Goal: Communication & Community: Answer question/provide support

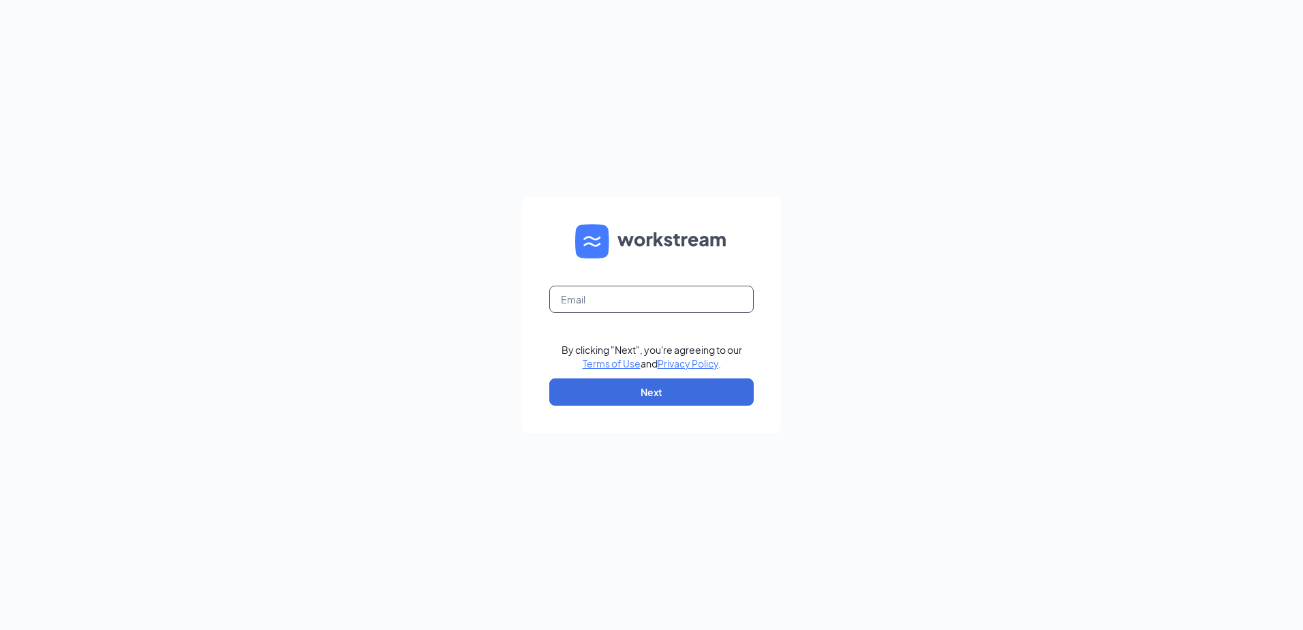
click at [630, 296] on input "text" at bounding box center [651, 299] width 204 height 27
type input "rrileydd@gmail.com"
click at [647, 394] on button "Next" at bounding box center [651, 391] width 204 height 27
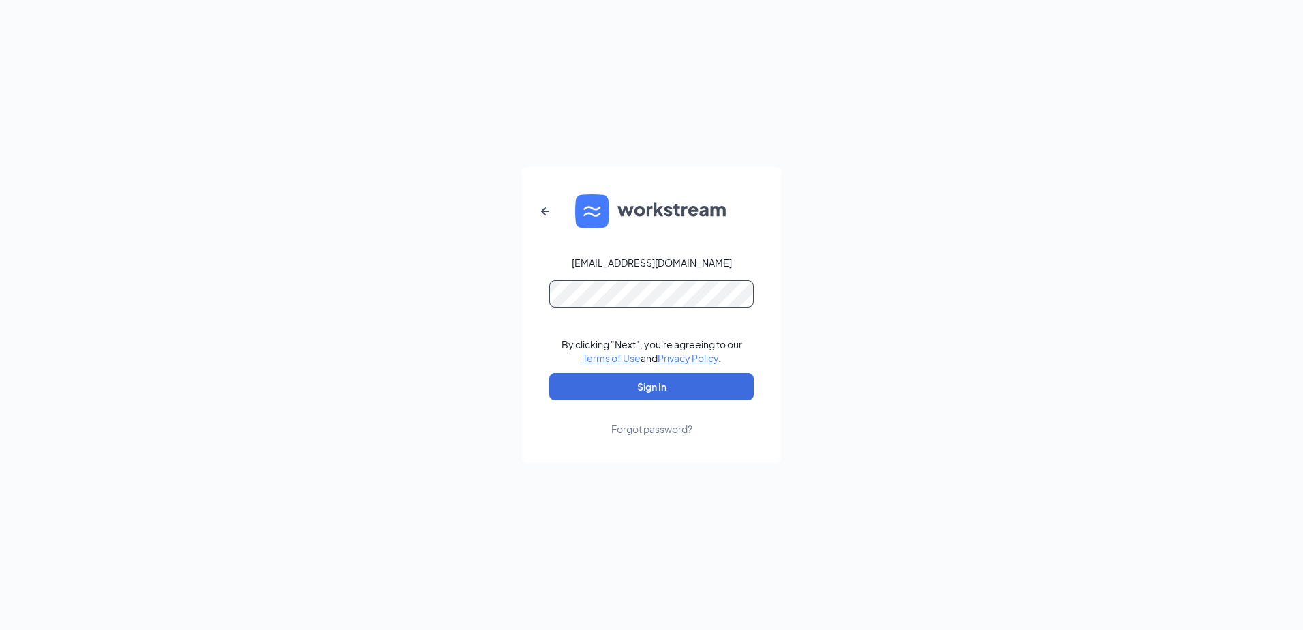
click at [549, 373] on button "Sign In" at bounding box center [651, 386] width 204 height 27
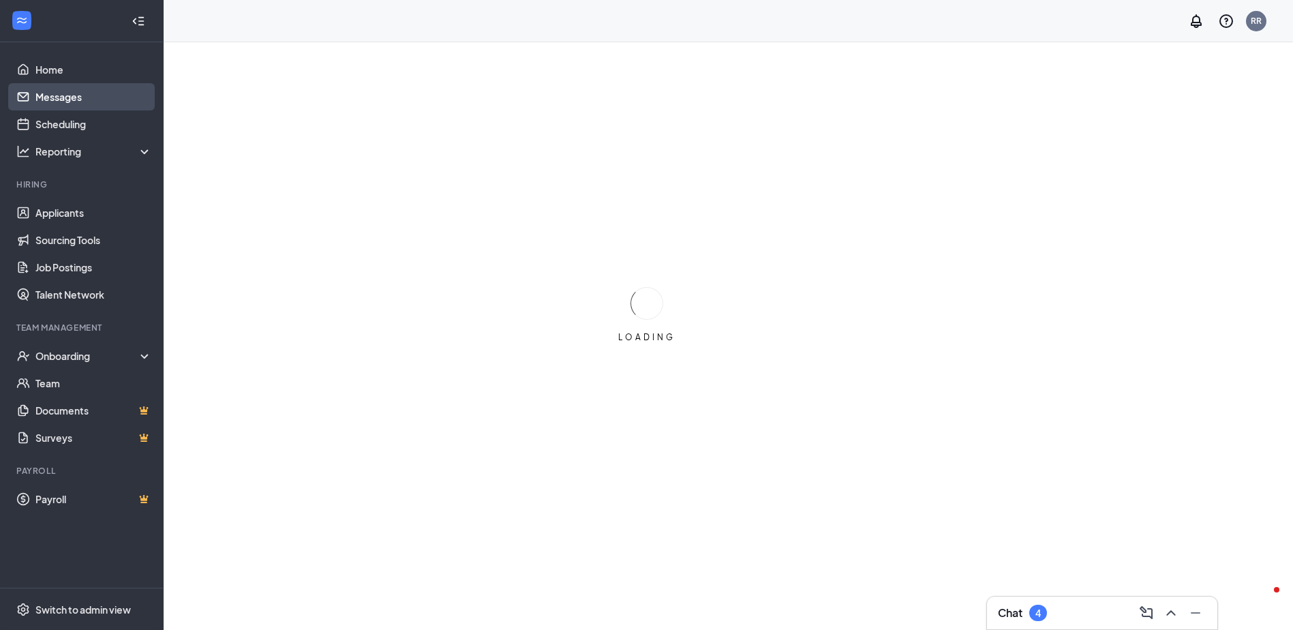
click at [66, 95] on link "Messages" at bounding box center [93, 96] width 117 height 27
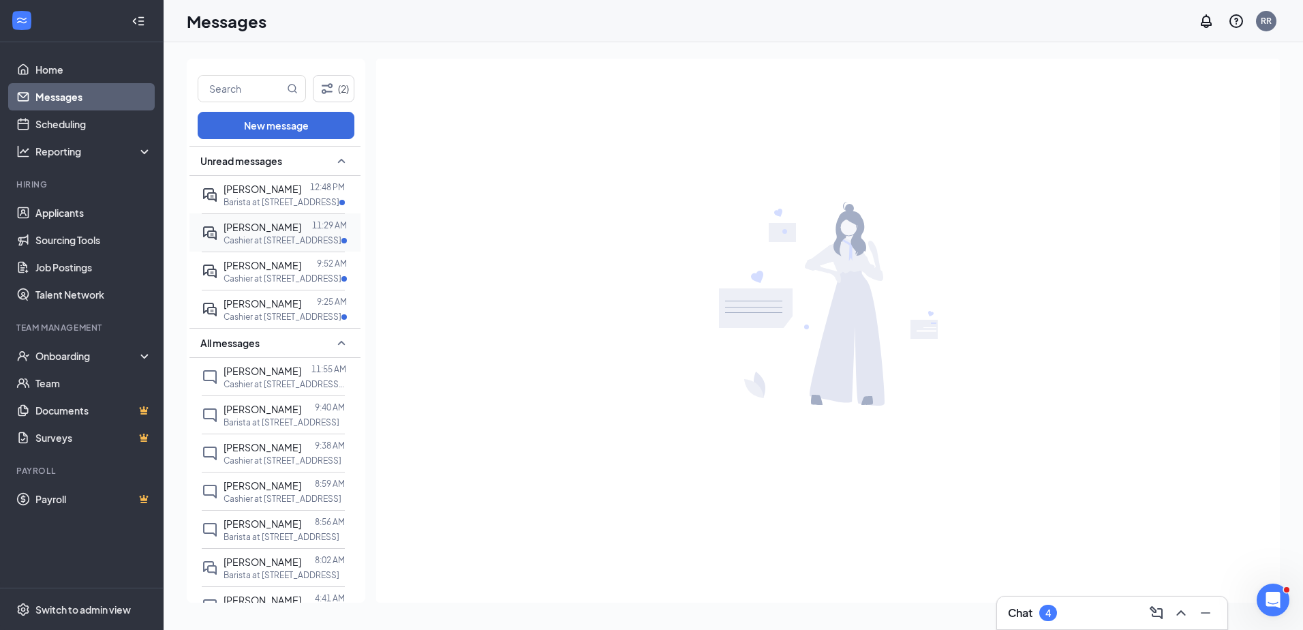
click at [275, 237] on p "Cashier at [STREET_ADDRESS]" at bounding box center [283, 240] width 118 height 12
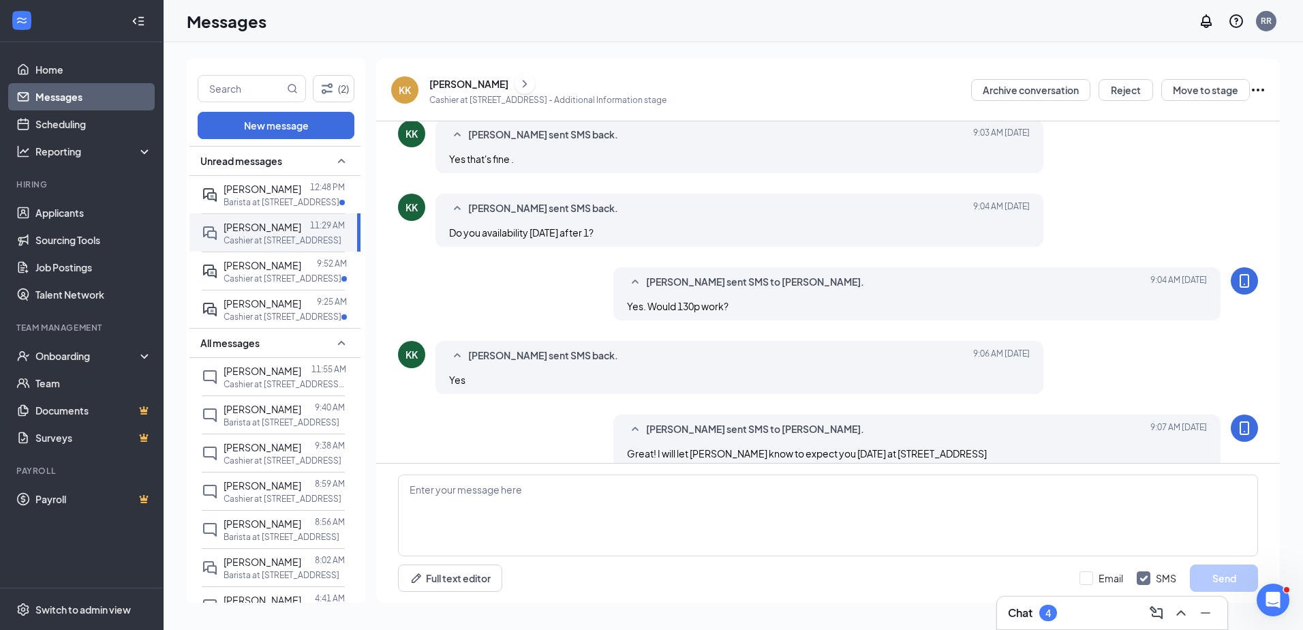
scroll to position [422, 0]
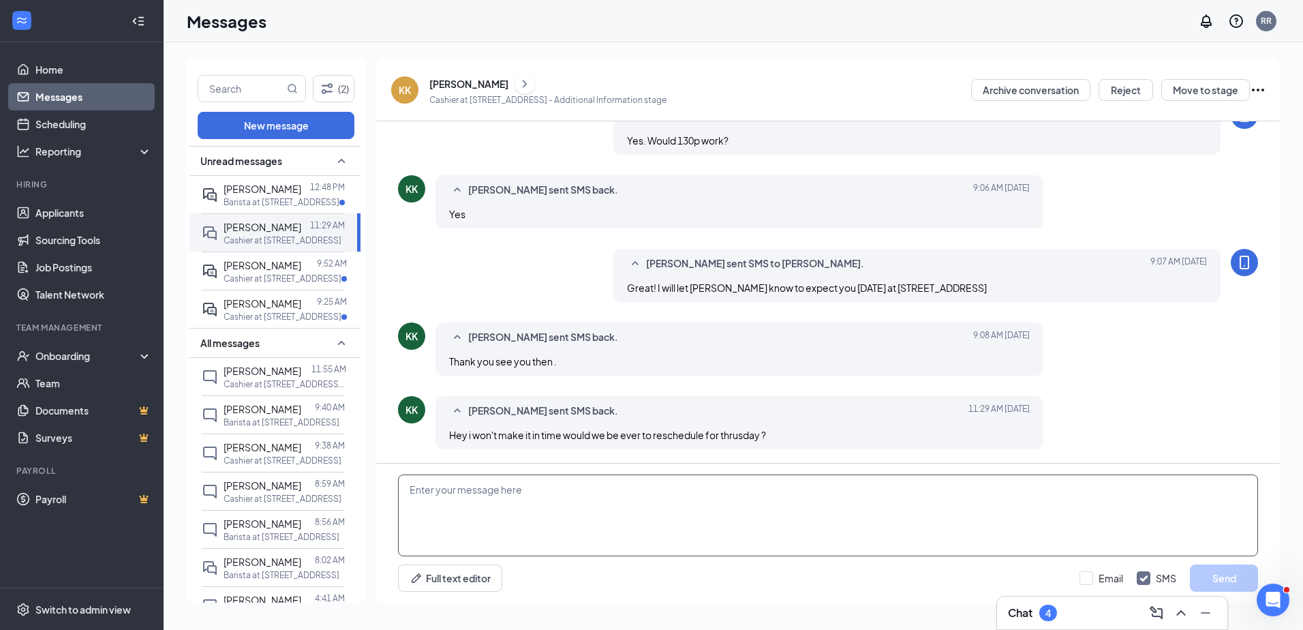
click at [688, 487] on textarea at bounding box center [828, 515] width 860 height 82
type textarea "You can call to try to reschedule. 294-3112"
click at [1225, 583] on button "Send" at bounding box center [1224, 577] width 68 height 27
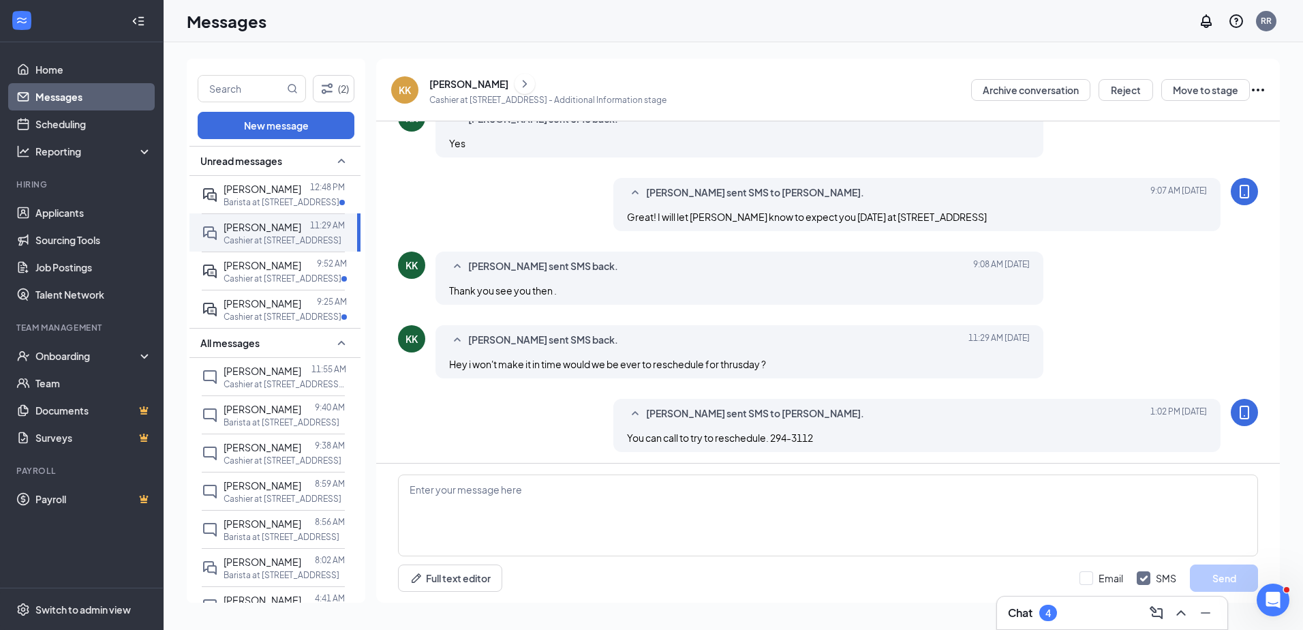
scroll to position [495, 0]
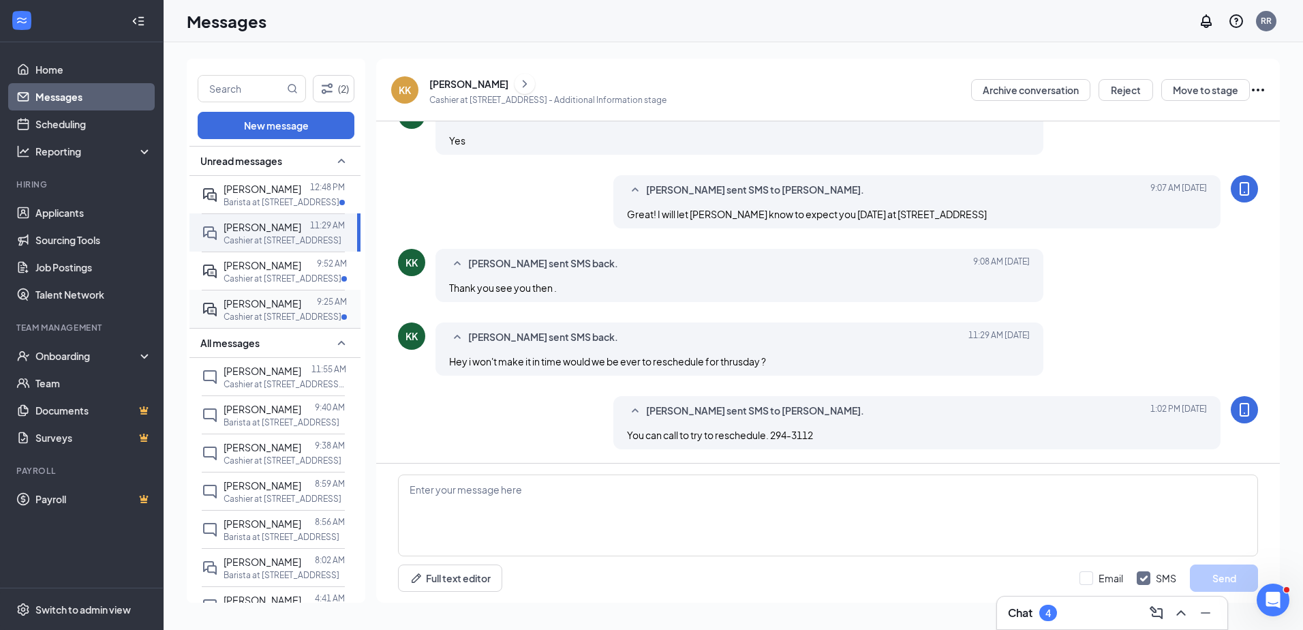
click at [301, 303] on div at bounding box center [309, 303] width 16 height 15
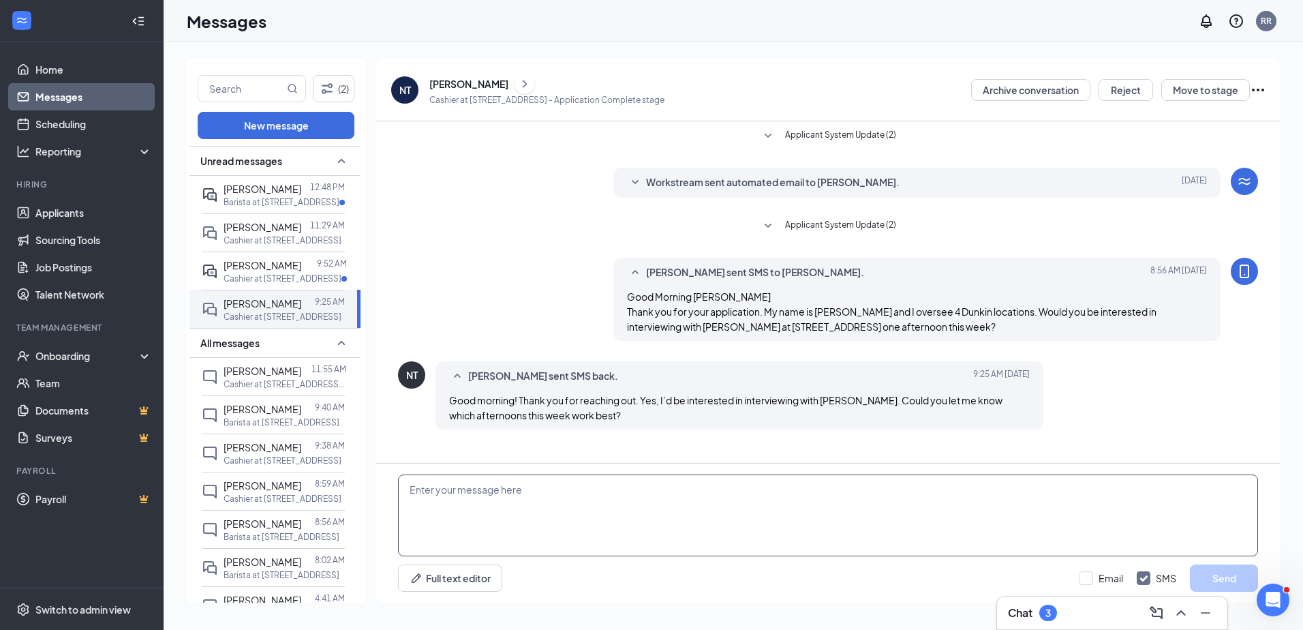
click at [643, 490] on textarea at bounding box center [828, 515] width 860 height 82
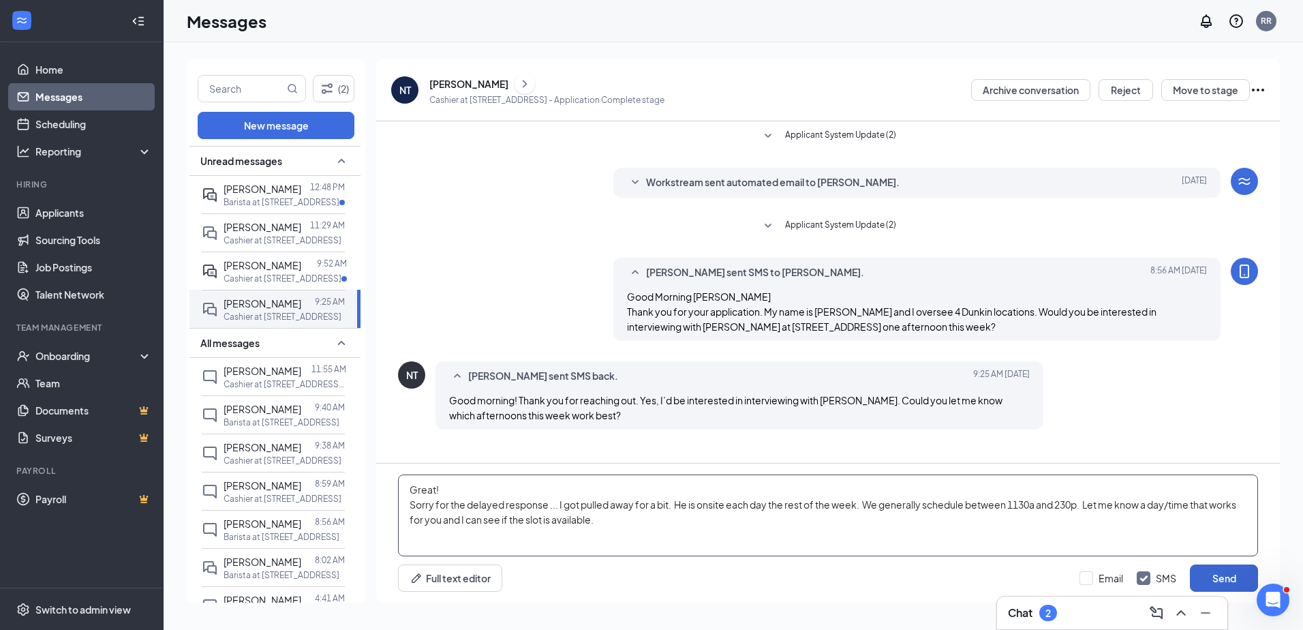
type textarea "Great! Sorry for the delayed response ... I got pulled away for a bit. He is on…"
drag, startPoint x: 1234, startPoint y: 570, endPoint x: 1231, endPoint y: 559, distance: 11.4
click at [1233, 568] on button "Send" at bounding box center [1224, 577] width 68 height 27
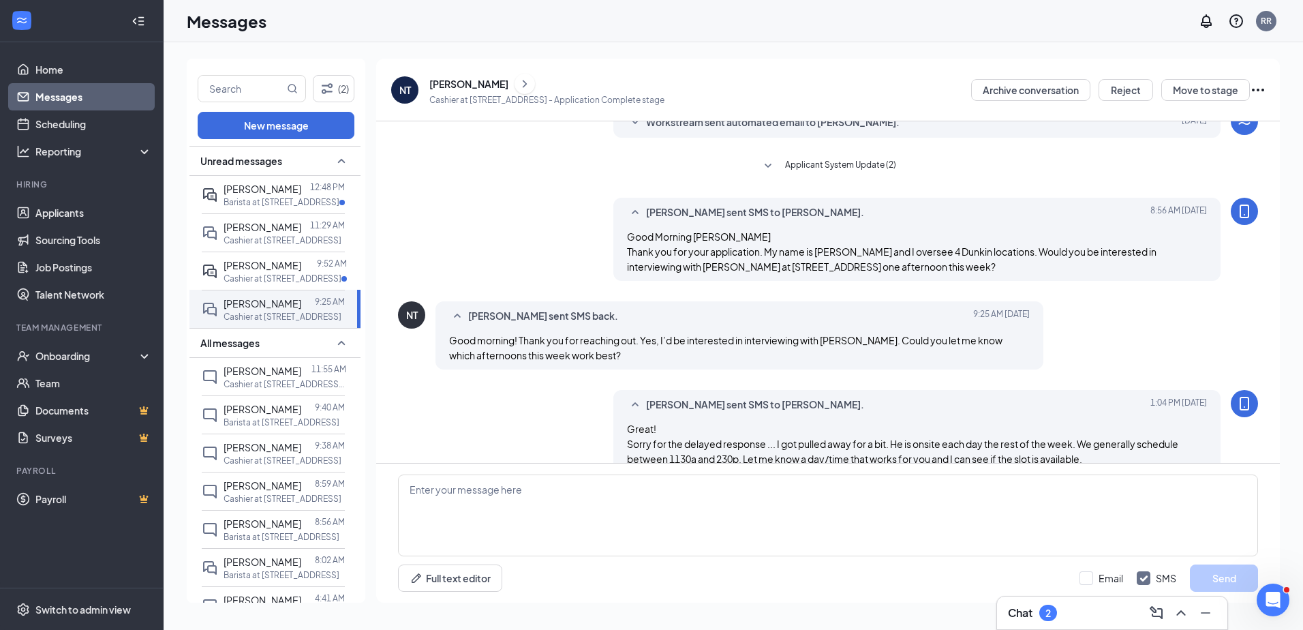
scroll to position [84, 0]
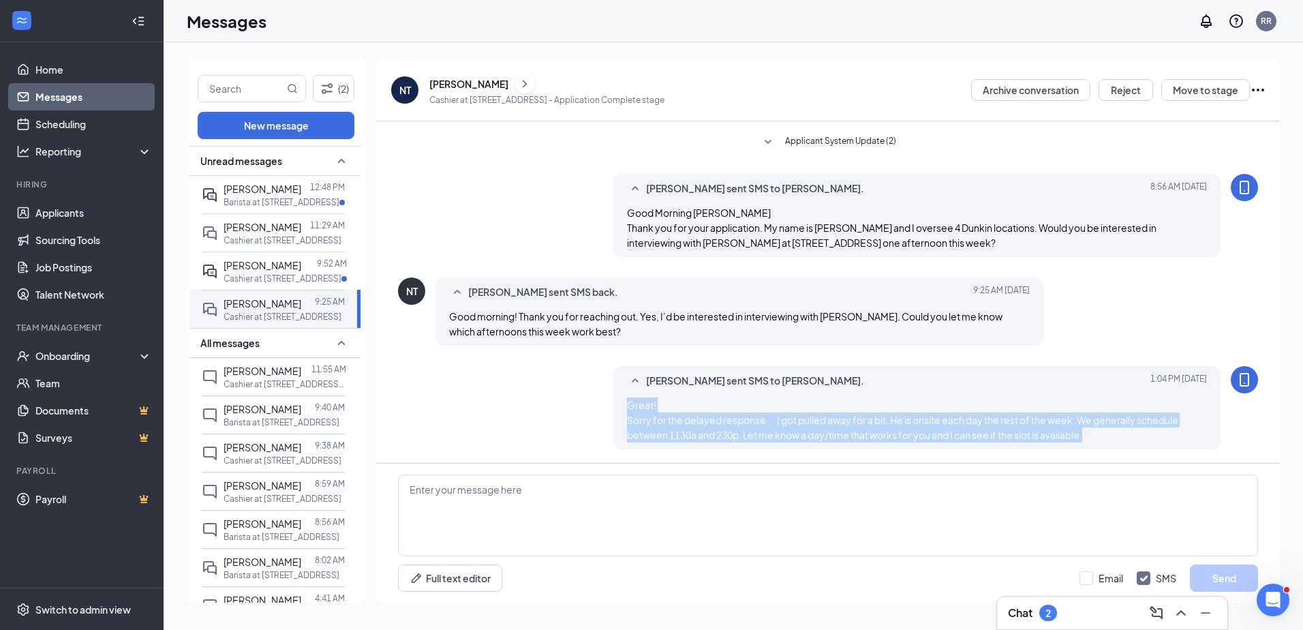
drag, startPoint x: 623, startPoint y: 406, endPoint x: 1091, endPoint y: 434, distance: 468.3
click at [1091, 434] on div "Great! Sorry for the delayed response ... I got pulled away for a bit. He is on…" at bounding box center [917, 419] width 581 height 45
drag, startPoint x: 1091, startPoint y: 434, endPoint x: 1067, endPoint y: 433, distance: 23.9
copy span "Great! Sorry for the delayed response ... I got pulled away for a bit. He is on…"
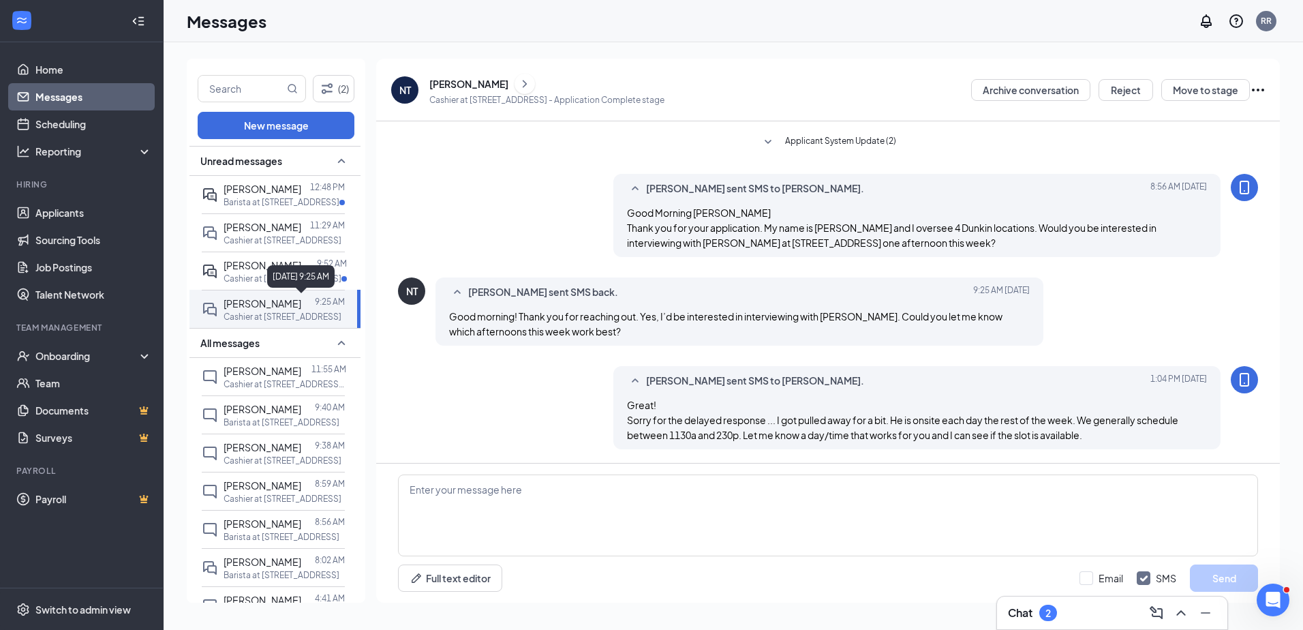
click at [275, 276] on div "[DATE] 9:25 AM" at bounding box center [300, 276] width 67 height 22
click at [255, 271] on div "[PERSON_NAME]" at bounding box center [263, 265] width 78 height 15
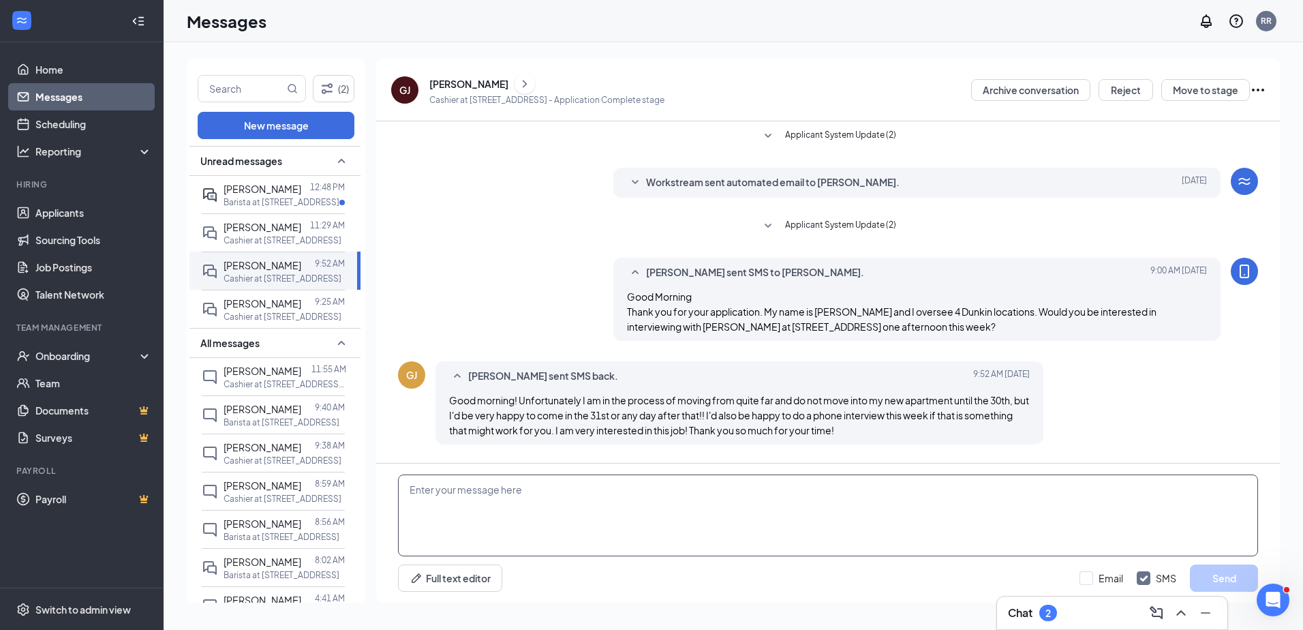
click at [588, 489] on textarea at bounding box center [828, 515] width 860 height 82
click at [410, 491] on textarea "Yes of course! We have done a bunch of virtual interviews lately with incoming …" at bounding box center [828, 515] width 860 height 82
paste textarea "Great! Sorry for the delayed response ... I got pulled away for a bit. He is on…"
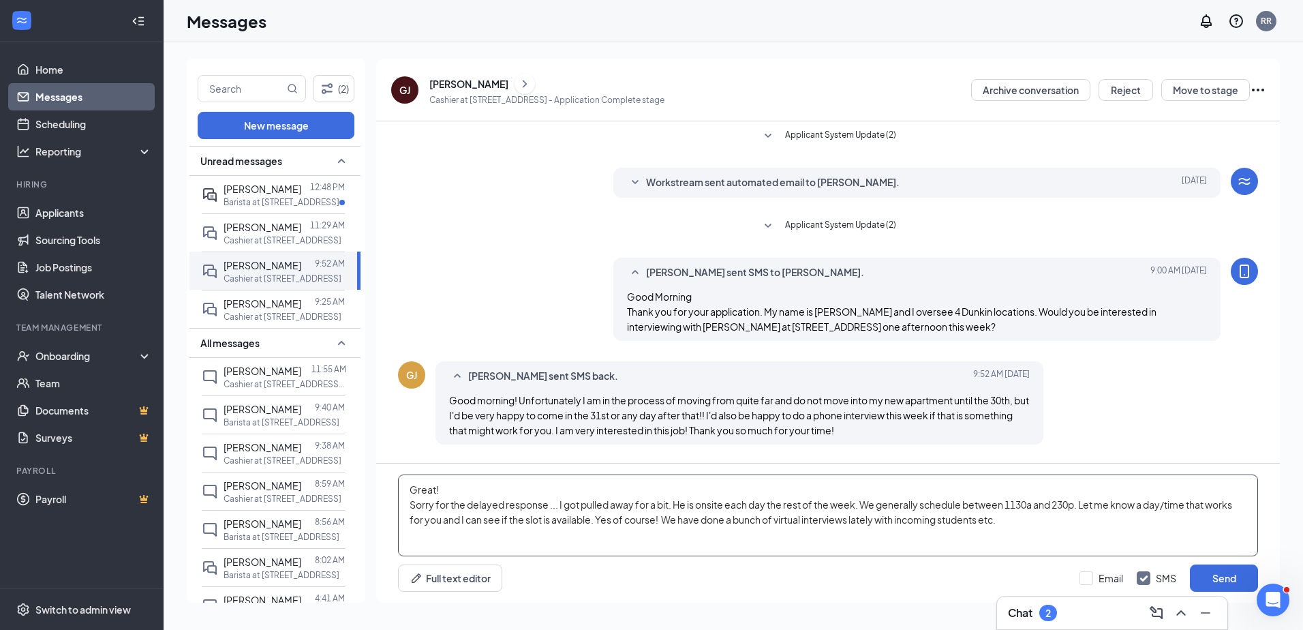
drag, startPoint x: 661, startPoint y: 519, endPoint x: 596, endPoint y: 519, distance: 65.4
click at [596, 519] on textarea "Great! Sorry for the delayed response ... I got pulled away for a bit. He is on…" at bounding box center [828, 515] width 860 height 82
click at [1118, 520] on textarea "Great! Sorry for the delayed response ... I got pulled away for a bit. He is on…" at bounding box center [828, 515] width 860 height 82
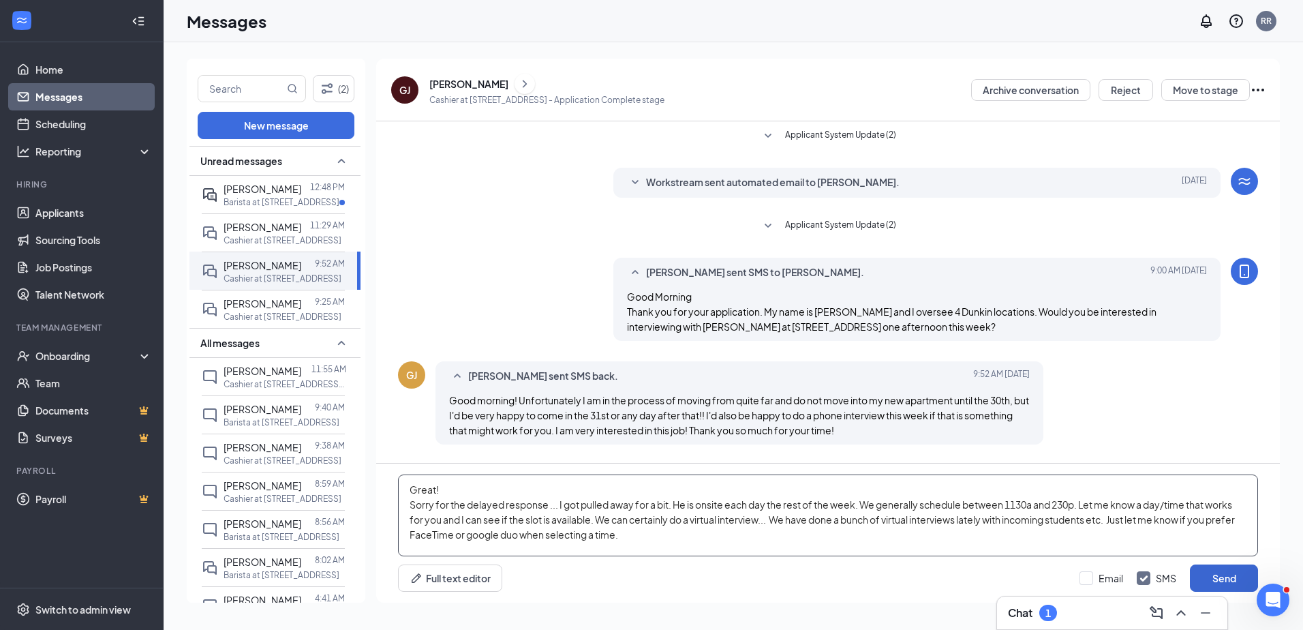
type textarea "Great! Sorry for the delayed response ... I got pulled away for a bit. He is on…"
click at [1218, 577] on button "Send" at bounding box center [1224, 577] width 68 height 27
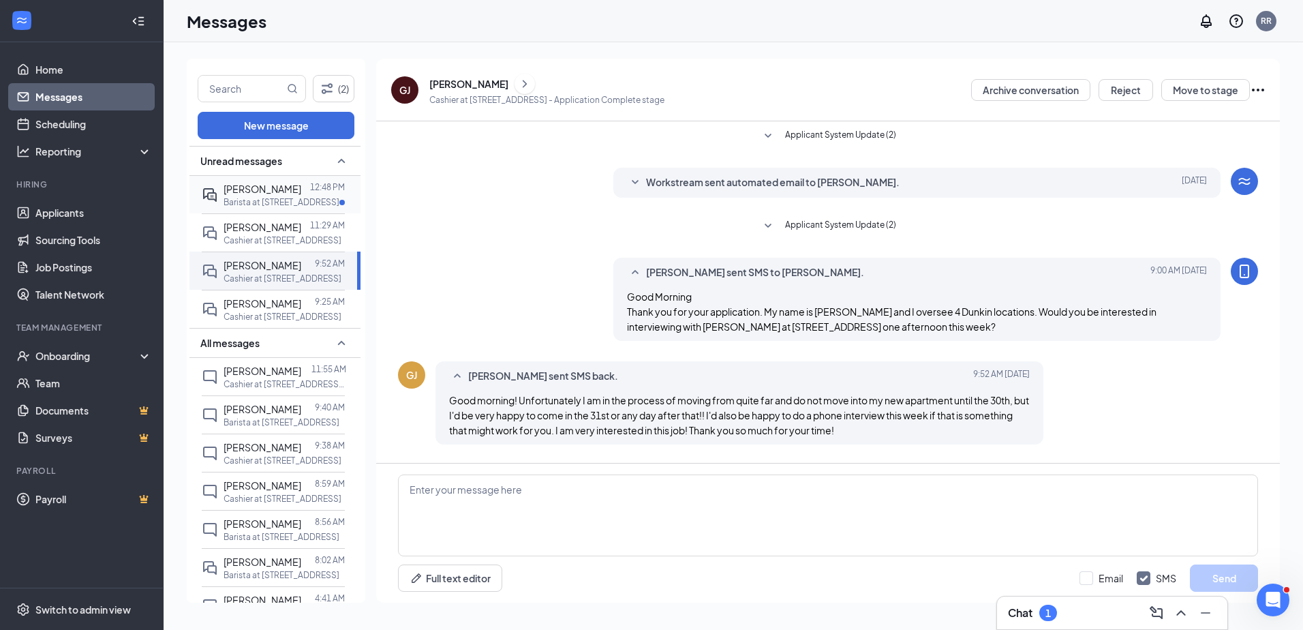
scroll to position [129, 0]
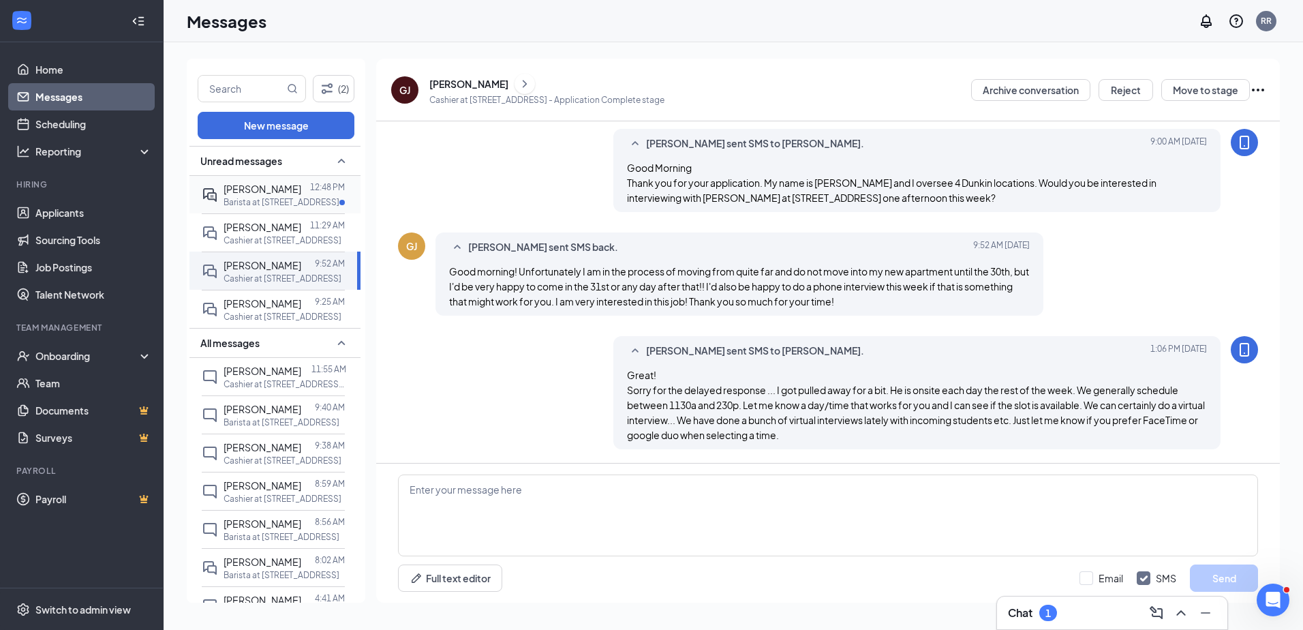
click at [277, 198] on p "Barista at [STREET_ADDRESS]" at bounding box center [282, 202] width 116 height 12
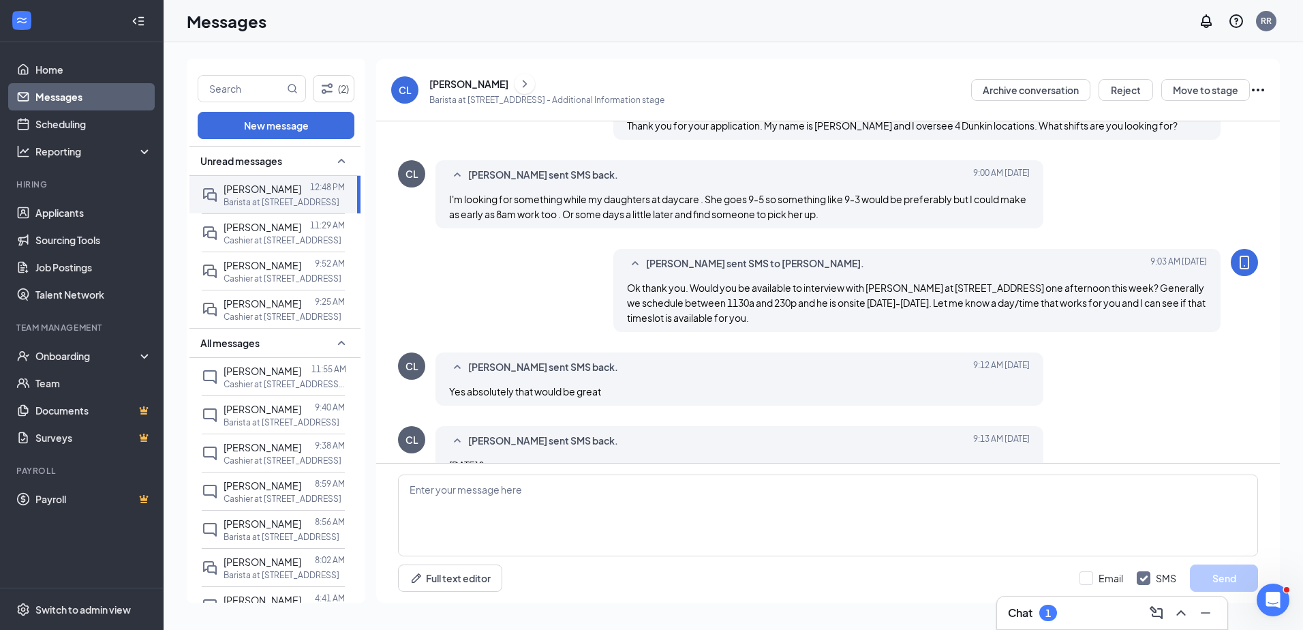
scroll to position [405, 0]
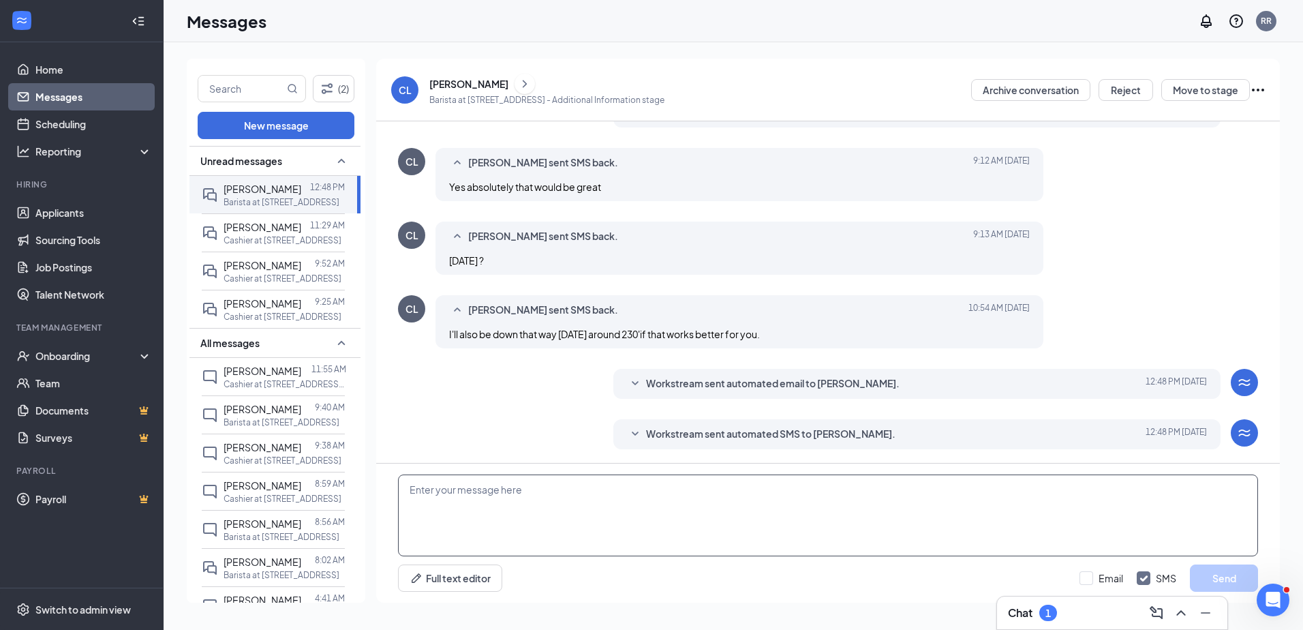
click at [537, 480] on textarea at bounding box center [828, 515] width 860 height 82
type textarea "2"
paste textarea "Great! Sorry for the delayed response ... I got pulled away for a bit. He is on…"
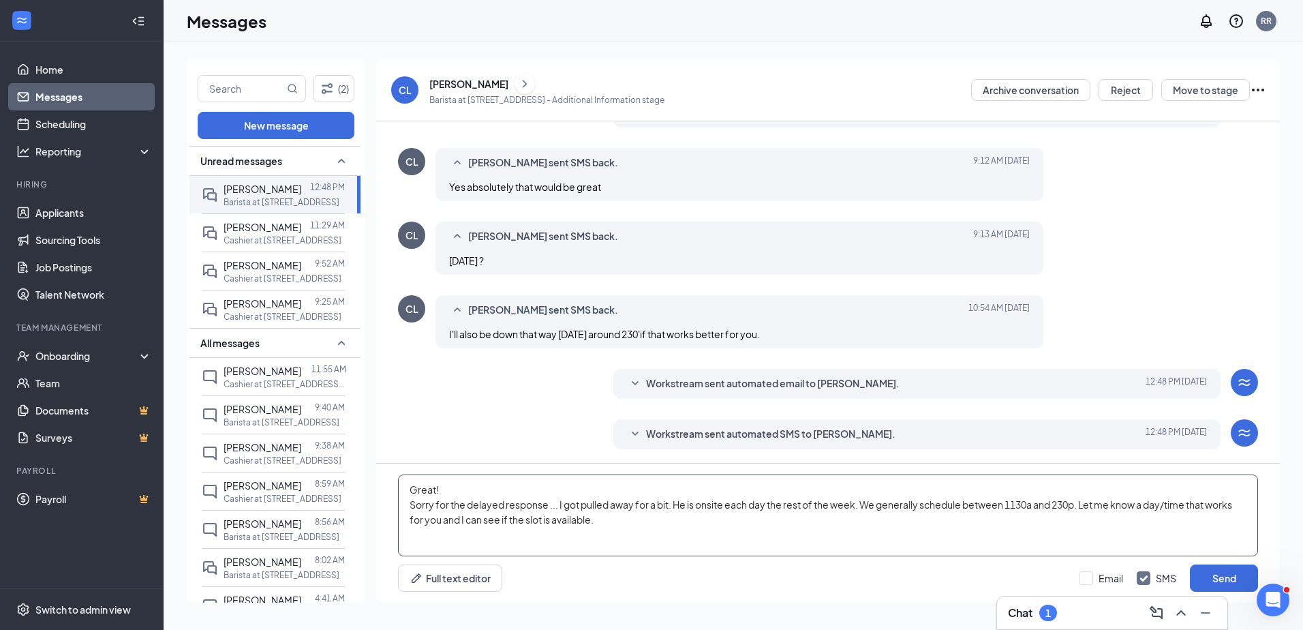
drag, startPoint x: 674, startPoint y: 505, endPoint x: 770, endPoint y: 517, distance: 96.8
click at [770, 517] on textarea "Great! Sorry for the delayed response ... I got pulled away for a bit. He is on…" at bounding box center [828, 515] width 860 height 82
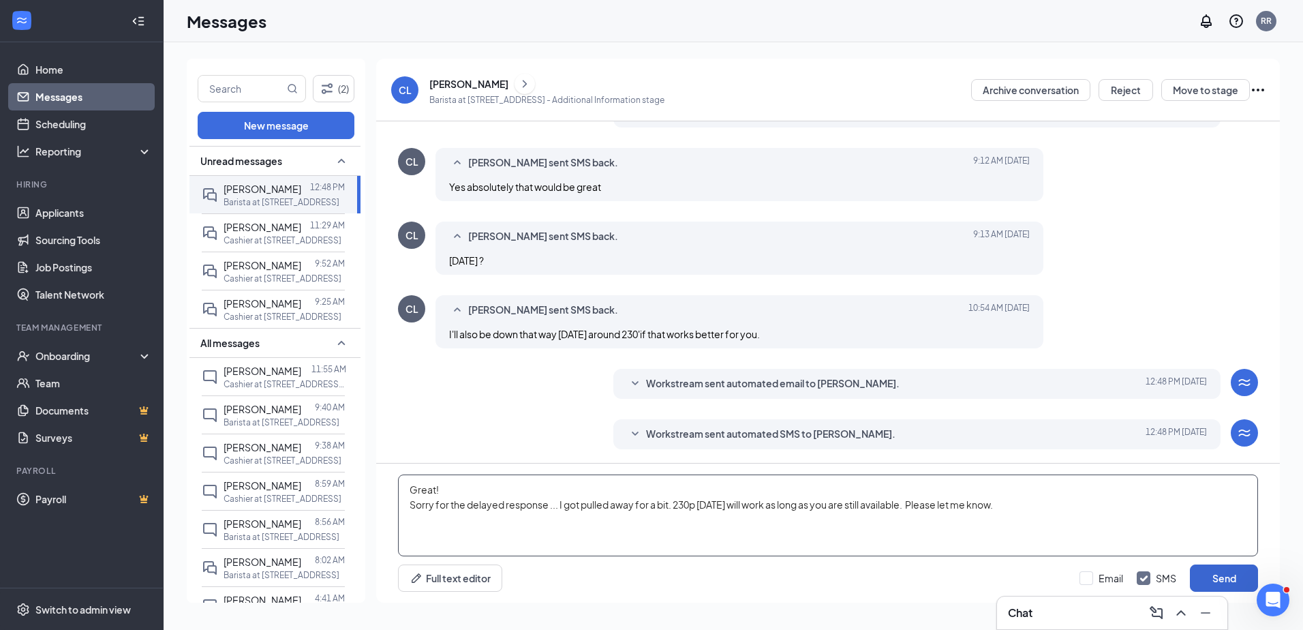
type textarea "Great! Sorry for the delayed response ... I got pulled away for a bit. 230p [DA…"
click at [1218, 575] on button "Send" at bounding box center [1224, 577] width 68 height 27
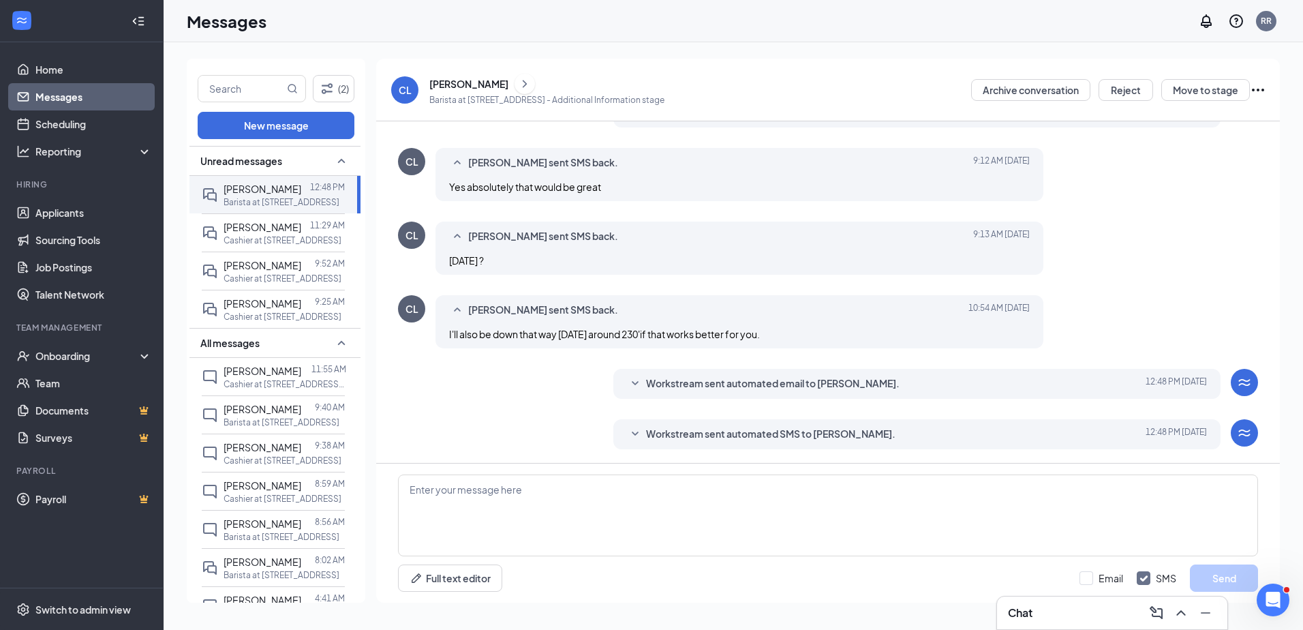
scroll to position [509, 0]
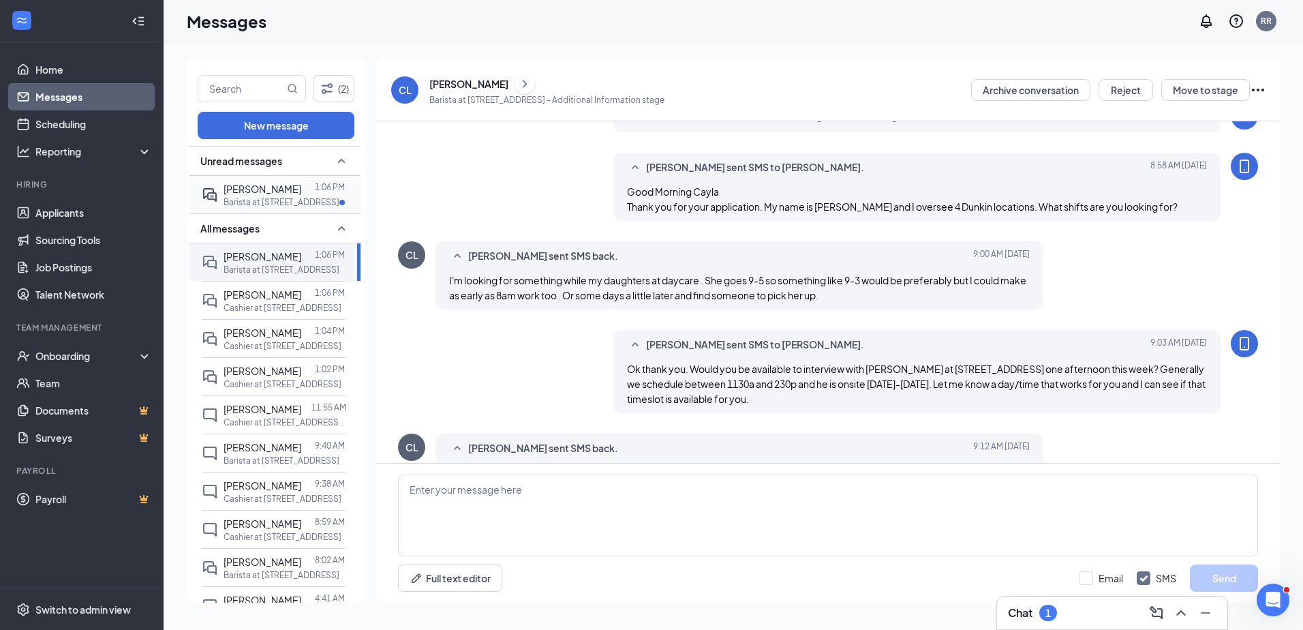
scroll to position [261, 0]
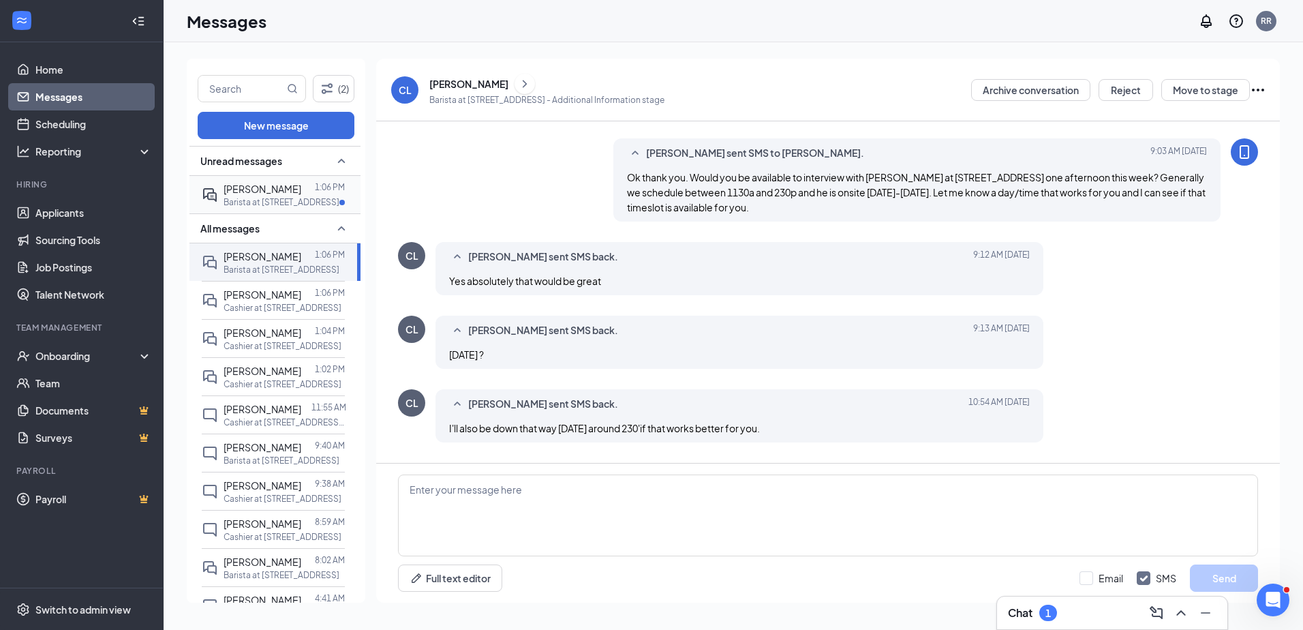
click at [264, 198] on p "Barista at [STREET_ADDRESS]" at bounding box center [282, 202] width 116 height 12
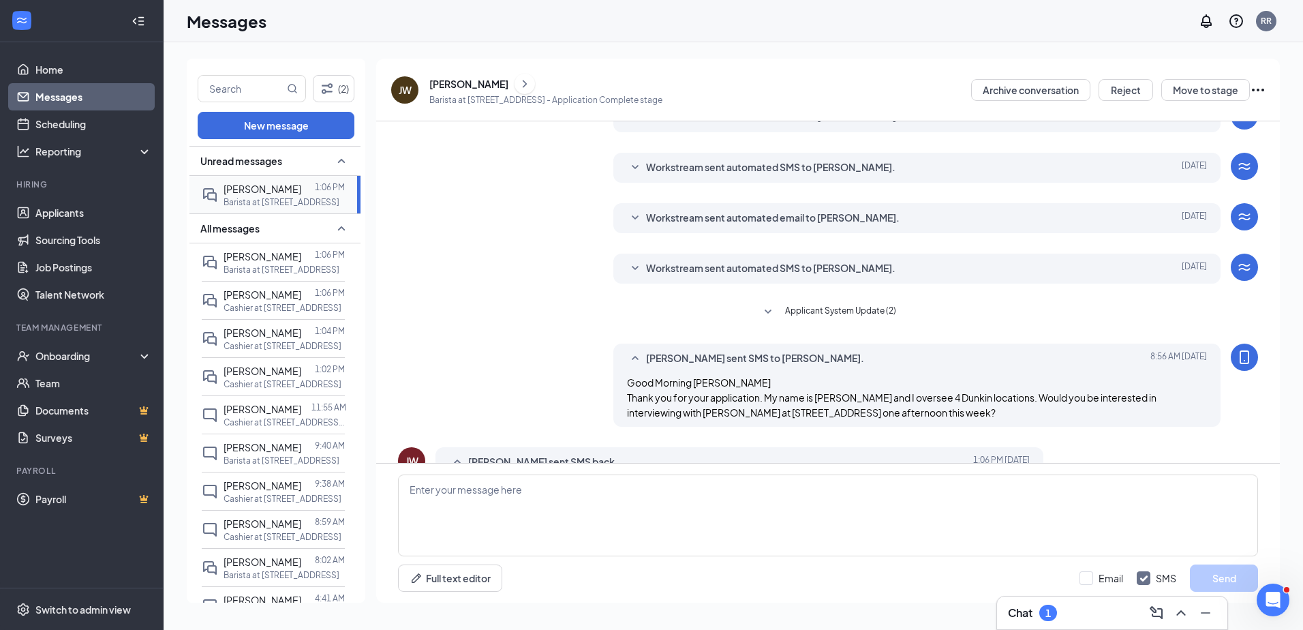
scroll to position [117, 0]
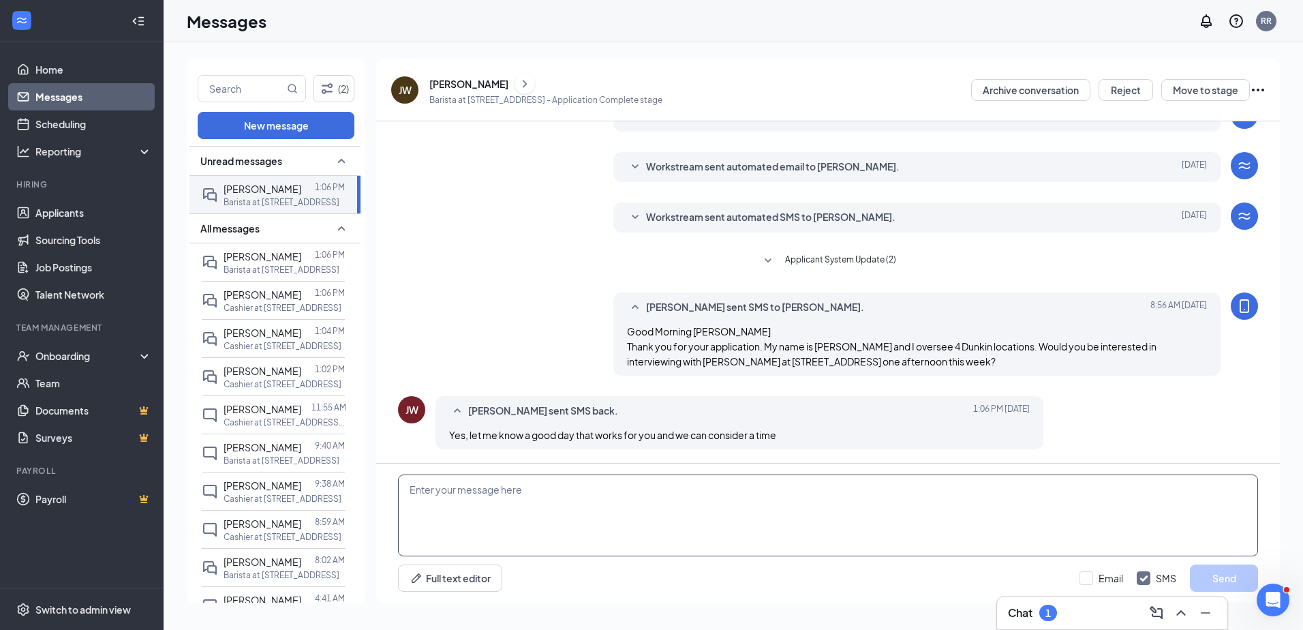
click at [475, 484] on textarea at bounding box center [828, 515] width 860 height 82
paste textarea "Great! Sorry for the delayed response ... I got pulled away for a bit. He is on…"
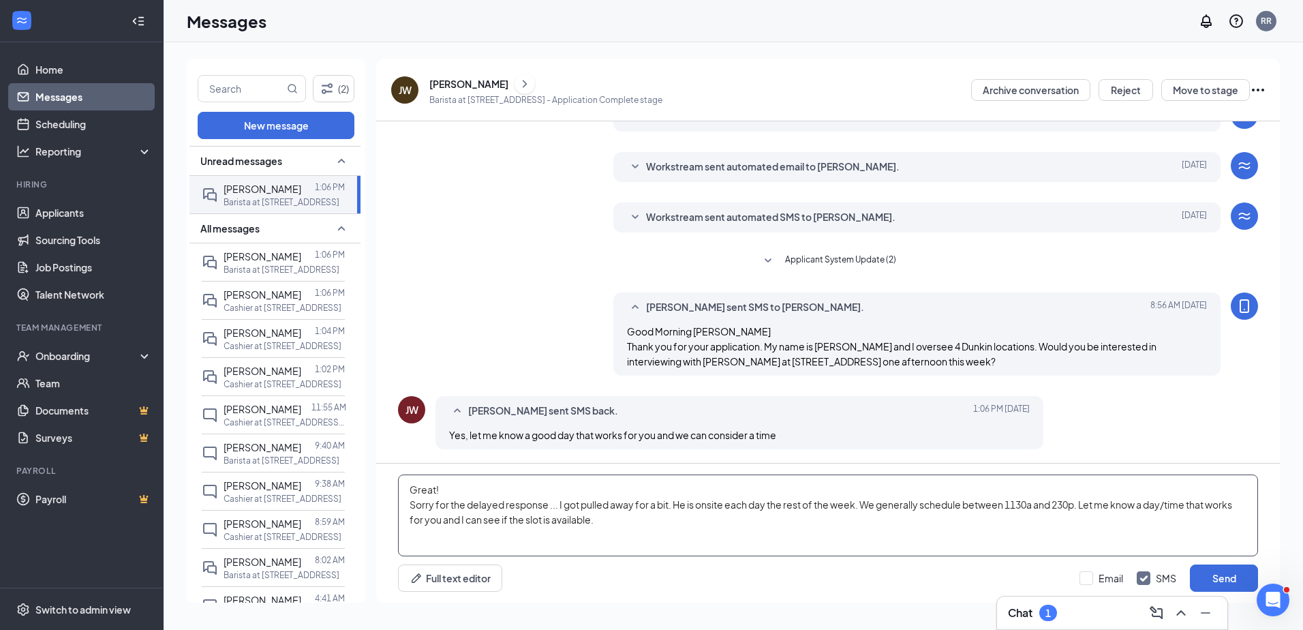
drag, startPoint x: 675, startPoint y: 506, endPoint x: 407, endPoint y: 509, distance: 267.8
click at [407, 509] on textarea "Great! Sorry for the delayed response ... I got pulled away for a bit. He is on…" at bounding box center [828, 515] width 860 height 82
type textarea "Great! He is onsite each day the rest of the week. We generally schedule betwee…"
click at [1205, 568] on button "Send" at bounding box center [1224, 577] width 68 height 27
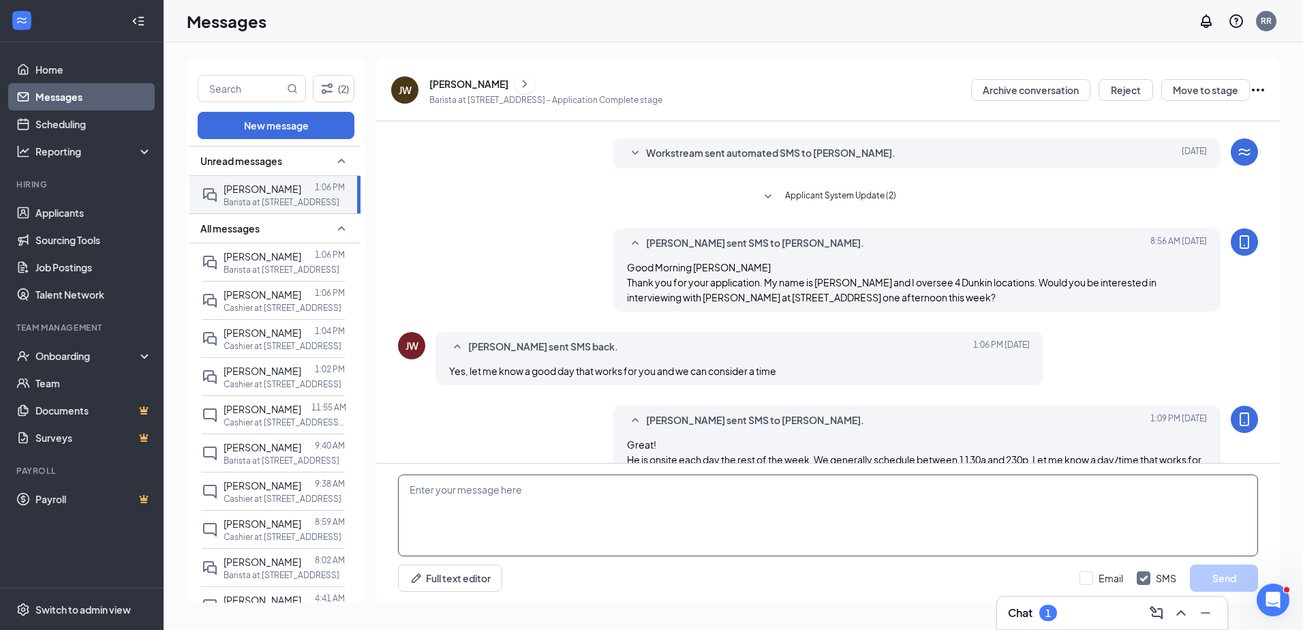
scroll to position [220, 0]
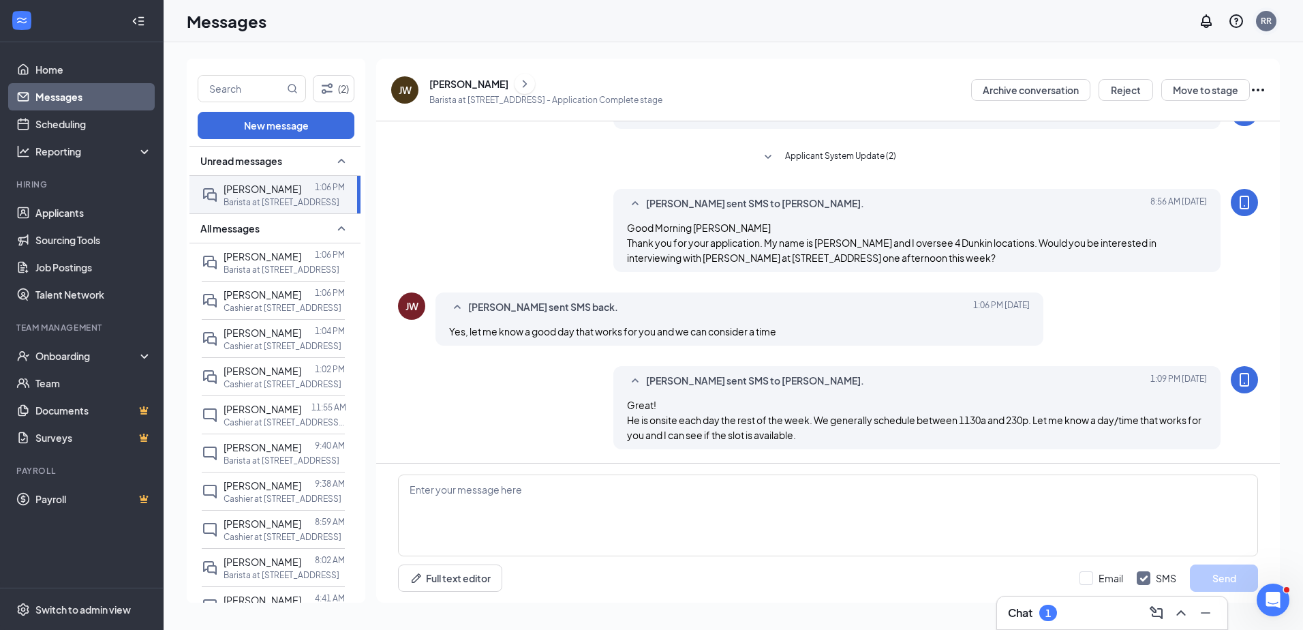
click at [1268, 22] on div "RR" at bounding box center [1266, 21] width 11 height 12
drag, startPoint x: 1155, startPoint y: 206, endPoint x: 1134, endPoint y: 199, distance: 22.4
click at [1155, 206] on div "Log out" at bounding box center [1197, 209] width 147 height 14
